Goal: Task Accomplishment & Management: Manage account settings

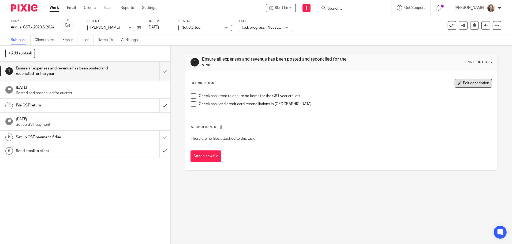
click at [470, 82] on button "Edit description" at bounding box center [474, 83] width 38 height 9
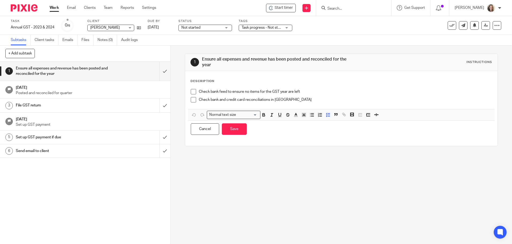
click at [347, 86] on div "Check bank feed to ensure no items for the GST year are left Check bank and cre…" at bounding box center [341, 97] width 306 height 23
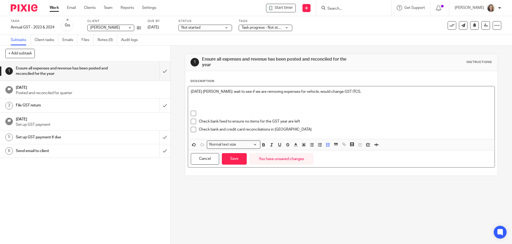
click at [215, 111] on p at bounding box center [345, 113] width 293 height 5
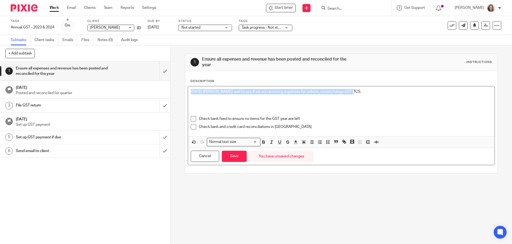
drag, startPoint x: 352, startPoint y: 91, endPoint x: 173, endPoint y: 79, distance: 179.1
click at [173, 79] on div "1 Ensure all expenses and revenue has been posted and reconciled for the year I…" at bounding box center [341, 145] width 341 height 198
click at [263, 141] on icon "button" at bounding box center [263, 142] width 5 height 5
click at [271, 143] on icon "button" at bounding box center [271, 142] width 5 height 5
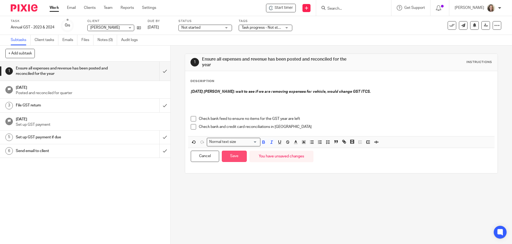
click at [237, 155] on button "Save" at bounding box center [234, 157] width 25 height 12
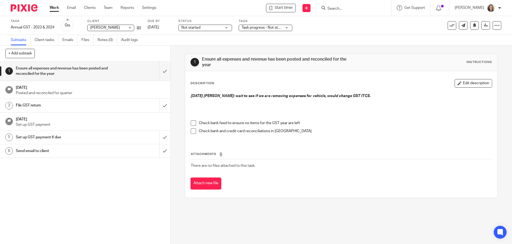
click at [357, 10] on input "Search" at bounding box center [351, 8] width 48 height 5
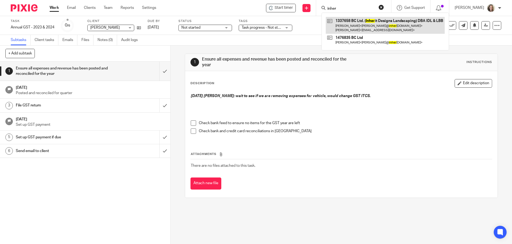
type input "inher"
click at [384, 22] on link at bounding box center [385, 25] width 119 height 17
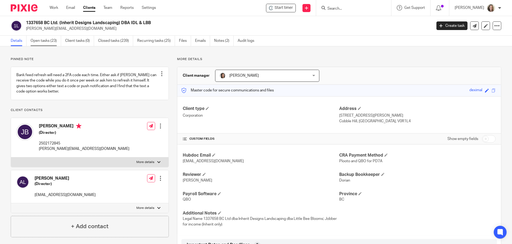
click at [45, 42] on link "Open tasks (23)" at bounding box center [46, 41] width 31 height 10
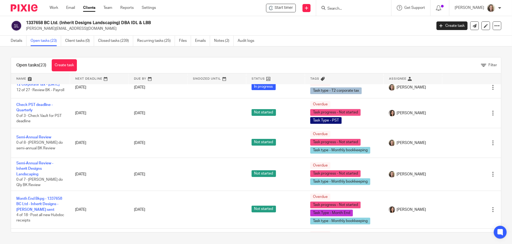
scroll to position [455, 0]
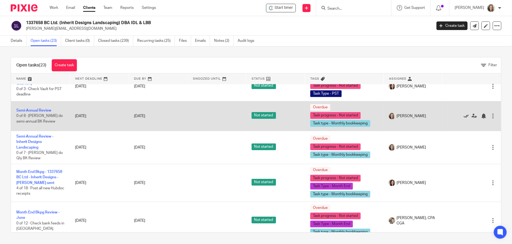
click at [463, 118] on icon at bounding box center [465, 115] width 5 height 5
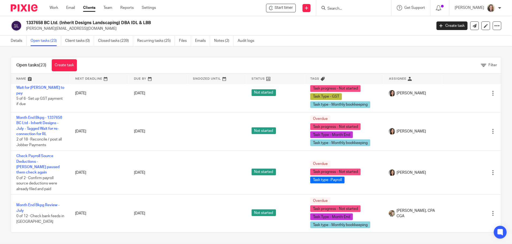
scroll to position [623, 0]
click at [347, 8] on input "Search" at bounding box center [351, 8] width 48 height 5
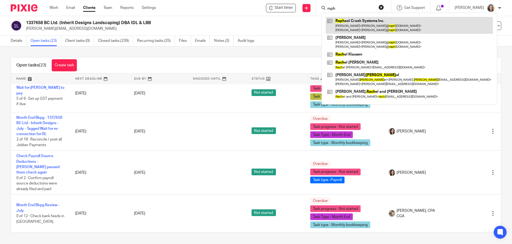
type input "raph"
click at [357, 26] on link at bounding box center [409, 25] width 167 height 17
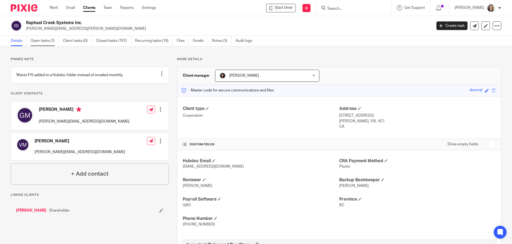
click at [40, 43] on link "Open tasks (7)" at bounding box center [45, 41] width 28 height 10
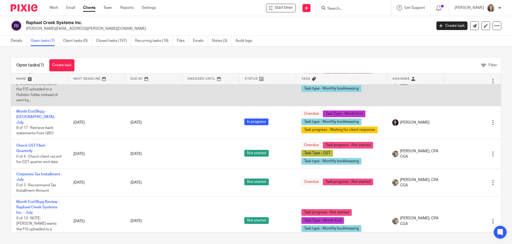
scroll to position [84, 0]
